Goal: Task Accomplishment & Management: Use online tool/utility

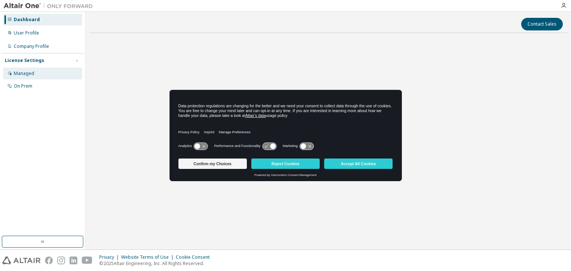
click at [21, 71] on div "Managed" at bounding box center [24, 74] width 20 height 6
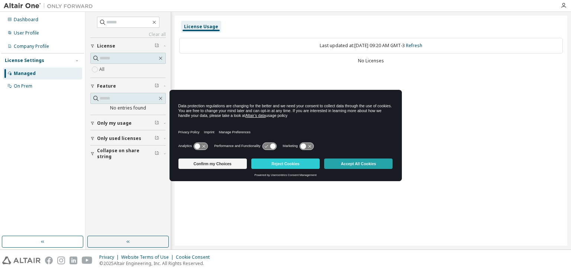
click at [354, 160] on button "Accept All Cookies" at bounding box center [358, 164] width 68 height 10
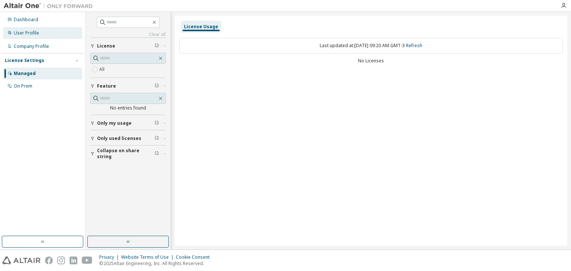
click at [47, 36] on div "User Profile" at bounding box center [42, 33] width 79 height 12
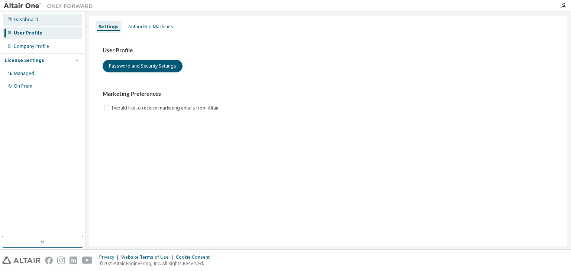
click at [47, 16] on div "Dashboard" at bounding box center [42, 20] width 79 height 12
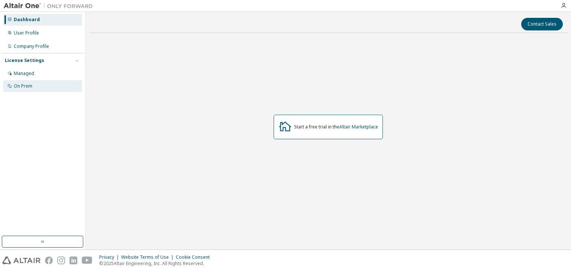
click at [32, 86] on div "On Prem" at bounding box center [23, 86] width 19 height 6
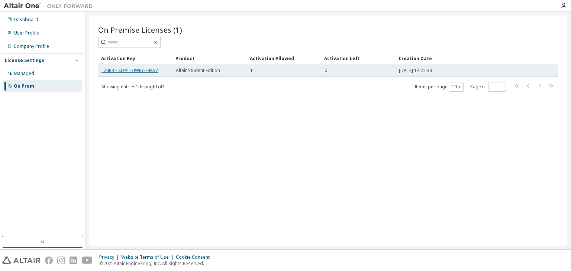
click at [151, 71] on link "L29R3-1XD91-7IWEY-E4KSZ" at bounding box center [129, 70] width 57 height 6
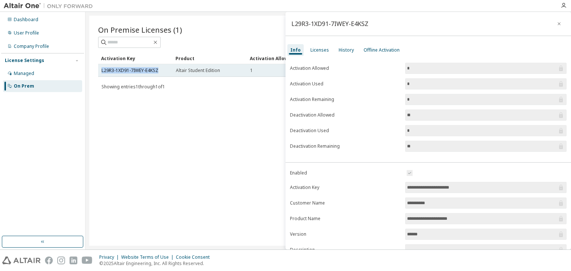
drag, startPoint x: 145, startPoint y: 72, endPoint x: 100, endPoint y: 71, distance: 45.3
click at [100, 72] on td "L29R3-1XD91-7IWEY-E4KSZ" at bounding box center [135, 70] width 74 height 13
copy link "L29R3-1XD91-7IWEY-E4KSZ"
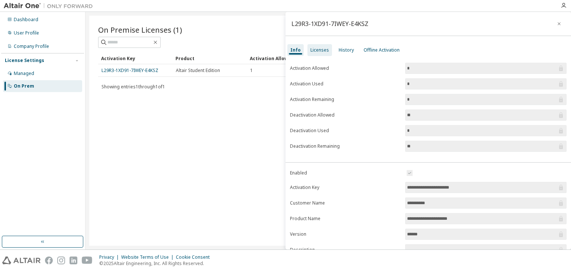
click at [327, 46] on div "Licenses" at bounding box center [319, 50] width 25 height 12
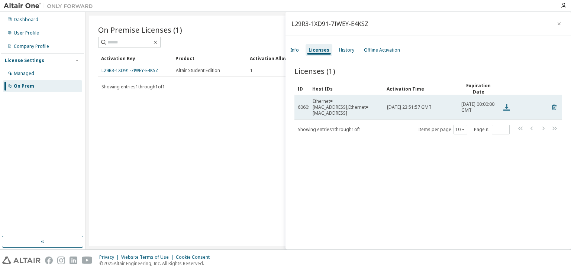
click at [505, 108] on icon at bounding box center [506, 107] width 9 height 9
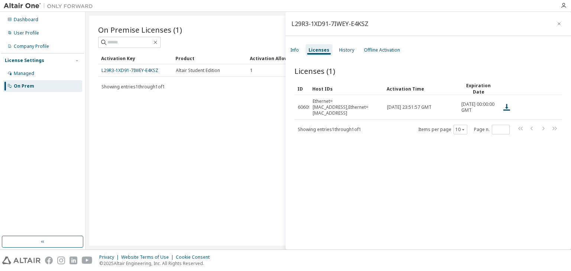
click at [349, 180] on div "Licenses (1) Clear Load Save Save As Field Operator Value Select filter Select …" at bounding box center [427, 159] width 285 height 204
click at [364, 51] on div "Offline Activation" at bounding box center [382, 50] width 36 height 6
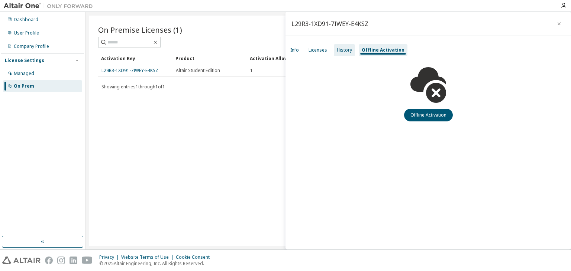
click at [341, 52] on div "History" at bounding box center [344, 50] width 15 height 6
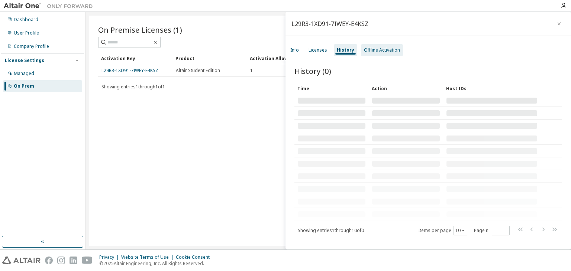
click at [375, 51] on div "Offline Activation" at bounding box center [382, 50] width 36 height 6
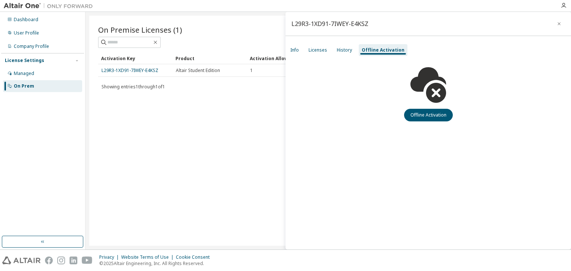
click at [428, 121] on div "L29R3-1XD91-7IWEY-E4KSZ Info Licenses History Offline Activation Offline Activa…" at bounding box center [427, 131] width 285 height 238
click at [430, 116] on button "Offline Activation" at bounding box center [428, 115] width 49 height 13
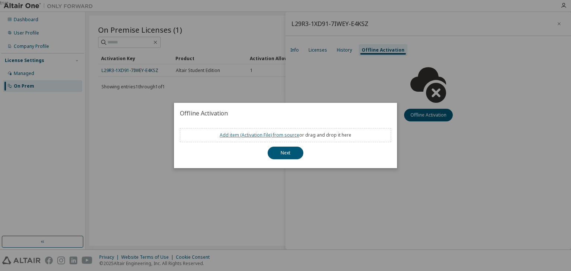
click at [271, 137] on link "Add item ( Activation File ) from source" at bounding box center [260, 135] width 80 height 6
click at [399, 111] on div "true" at bounding box center [285, 135] width 571 height 271
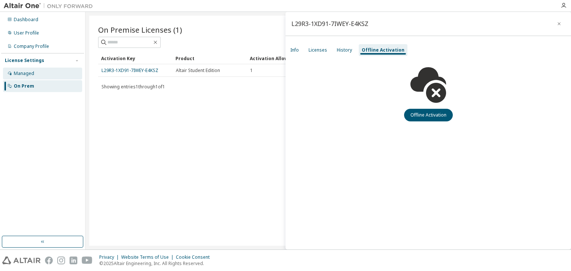
click at [48, 78] on div "Managed" at bounding box center [42, 74] width 79 height 12
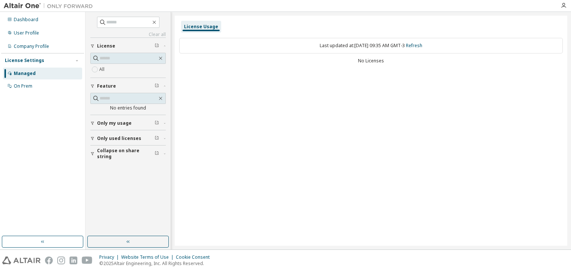
click at [52, 92] on div "License Settings Managed On Prem" at bounding box center [42, 73] width 83 height 40
click at [49, 84] on div "On Prem" at bounding box center [42, 86] width 79 height 12
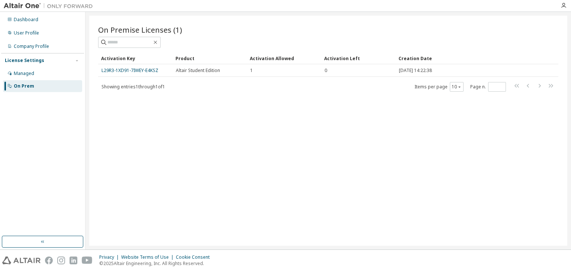
click at [281, 77] on div "Activation Key Product Activation Allowed Activation Left Creation Date L29R3-1…" at bounding box center [328, 72] width 460 height 40
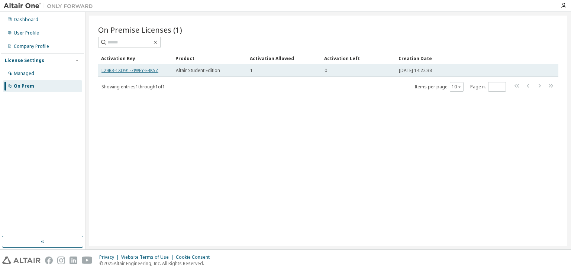
click at [128, 68] on link "L29R3-1XD91-7IWEY-E4KSZ" at bounding box center [129, 70] width 57 height 6
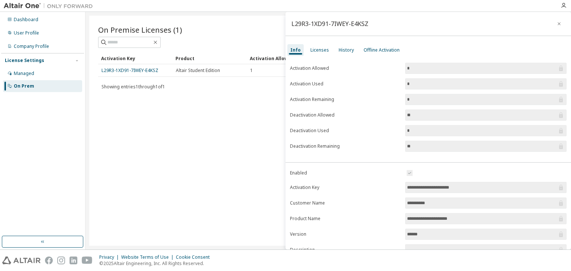
click at [499, 85] on input "*" at bounding box center [482, 83] width 150 height 7
drag, startPoint x: 520, startPoint y: 88, endPoint x: 382, endPoint y: 89, distance: 137.9
click at [382, 89] on form "Activation Allowed * Activation Used * Activation Remaining * Deactivation Allo…" at bounding box center [428, 107] width 276 height 89
drag, startPoint x: 428, startPoint y: 102, endPoint x: 369, endPoint y: 94, distance: 59.5
click at [392, 95] on form "Activation Allowed * Activation Used * Activation Remaining * Deactivation Allo…" at bounding box center [428, 107] width 276 height 89
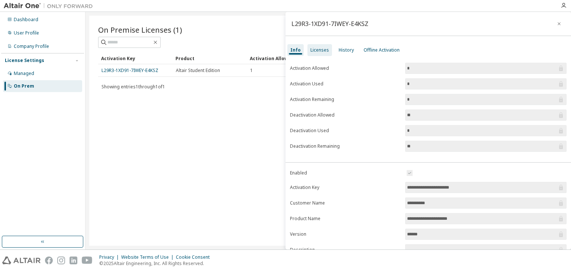
click at [320, 49] on div "Licenses" at bounding box center [319, 50] width 19 height 6
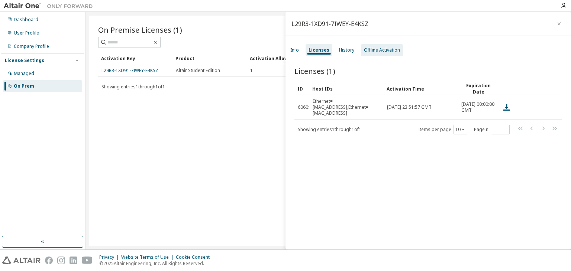
click at [393, 52] on div "Offline Activation" at bounding box center [382, 50] width 36 height 6
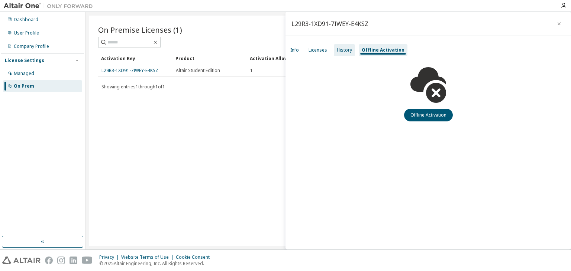
click at [337, 50] on div "History" at bounding box center [344, 50] width 15 height 6
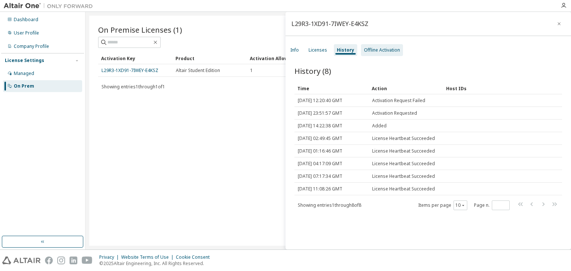
click at [379, 53] on div "Offline Activation" at bounding box center [382, 50] width 42 height 12
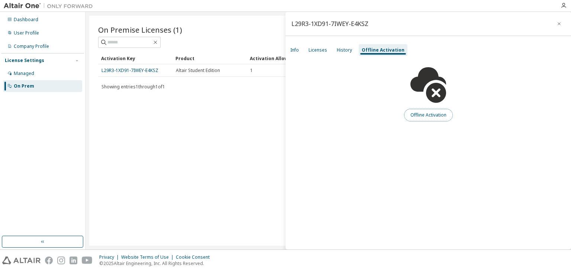
click at [410, 113] on button "Offline Activation" at bounding box center [428, 115] width 49 height 13
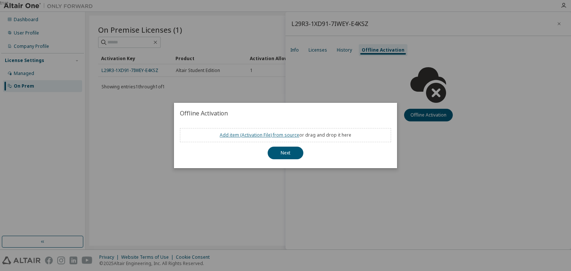
click at [256, 135] on link "Add item ( Activation File ) from source" at bounding box center [260, 135] width 80 height 6
click at [284, 149] on button "Next" at bounding box center [286, 153] width 36 height 13
click at [388, 116] on h2 "Offline Activation" at bounding box center [285, 113] width 223 height 21
click at [452, 101] on div "true" at bounding box center [285, 135] width 571 height 271
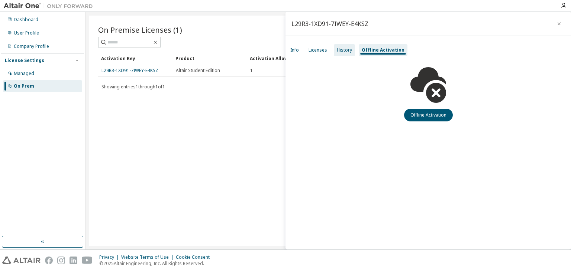
click at [345, 52] on div "History" at bounding box center [344, 50] width 15 height 6
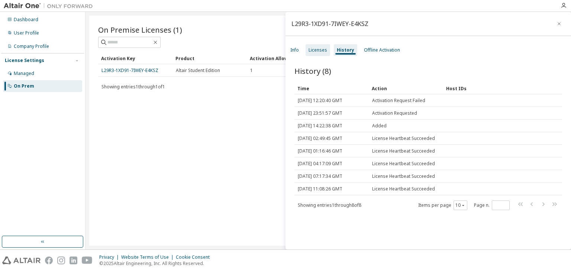
click at [311, 49] on div "Licenses" at bounding box center [317, 50] width 19 height 6
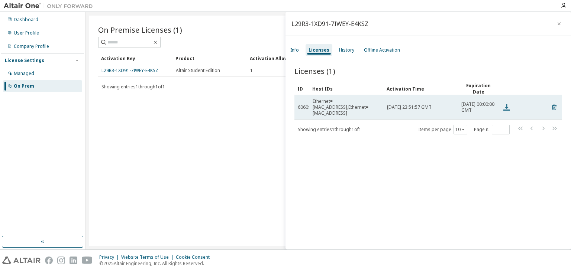
click at [507, 106] on icon at bounding box center [506, 107] width 7 height 7
